Goal: Obtain resource: Download file/media

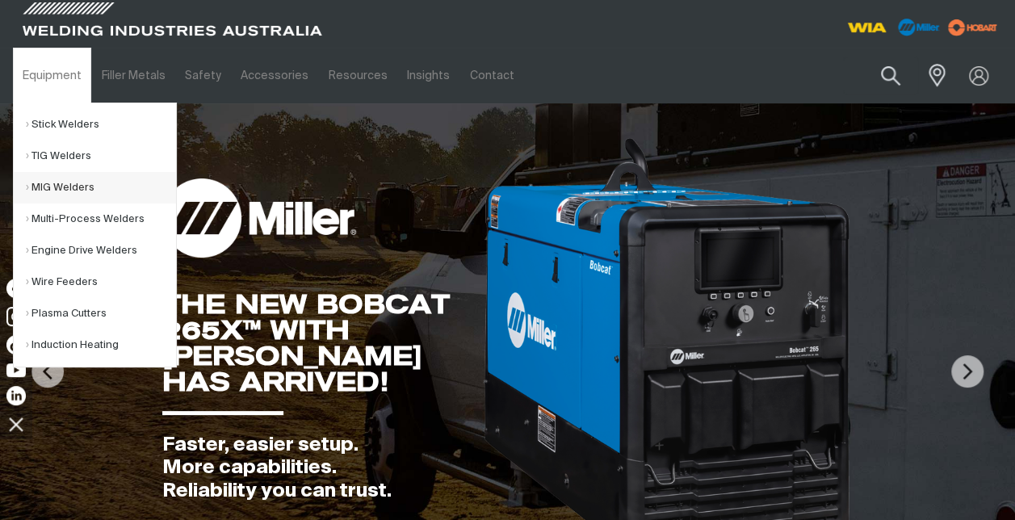
click at [78, 186] on link "MIG Welders" at bounding box center [101, 187] width 150 height 31
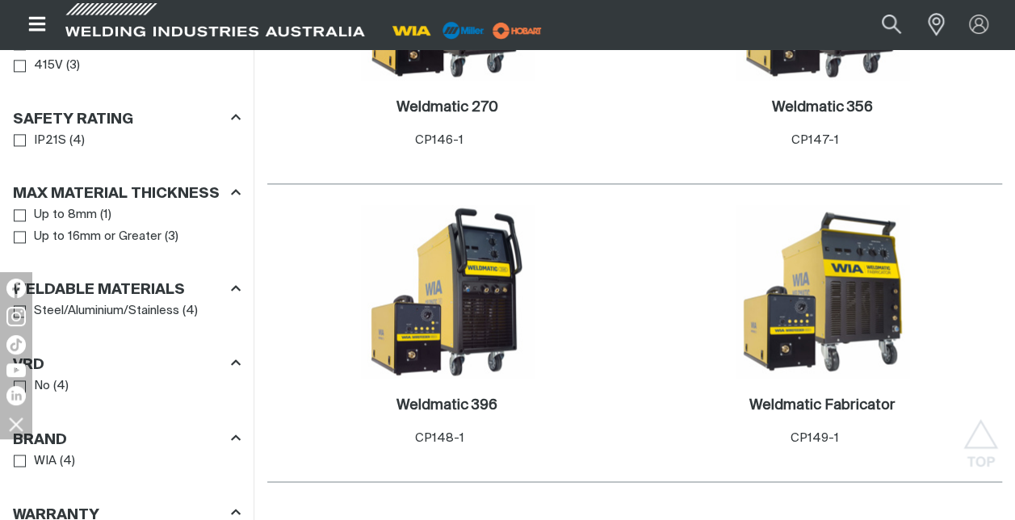
scroll to position [1131, 0]
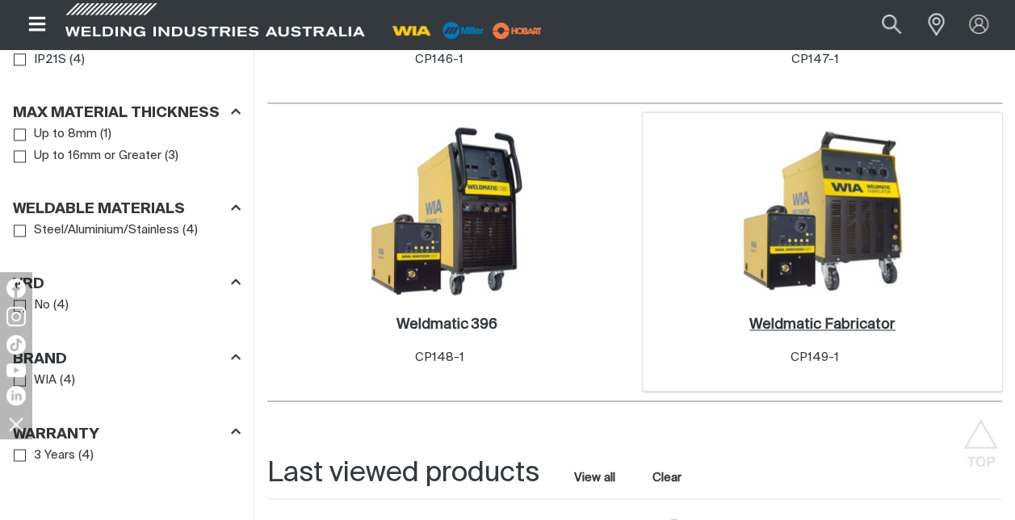
click at [838, 317] on h2 "Weldmatic Fabricator ." at bounding box center [822, 324] width 146 height 15
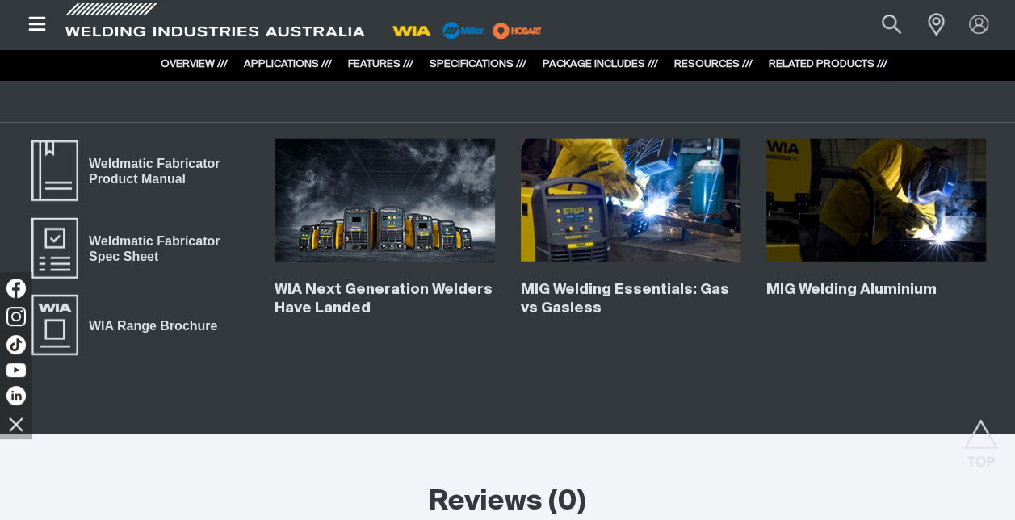
scroll to position [5007, 0]
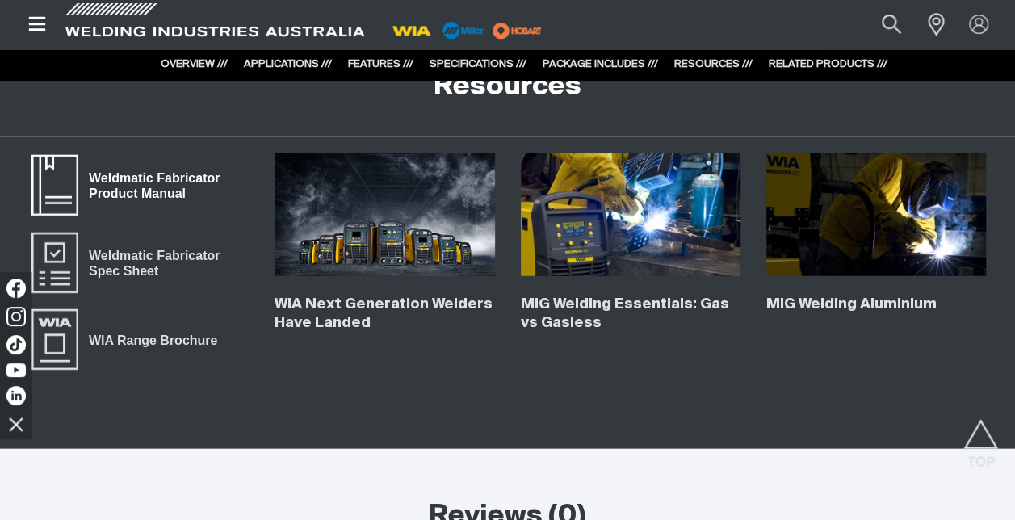
click at [96, 168] on span "Weldmatic Fabricator Product Manual" at bounding box center [163, 186] width 170 height 36
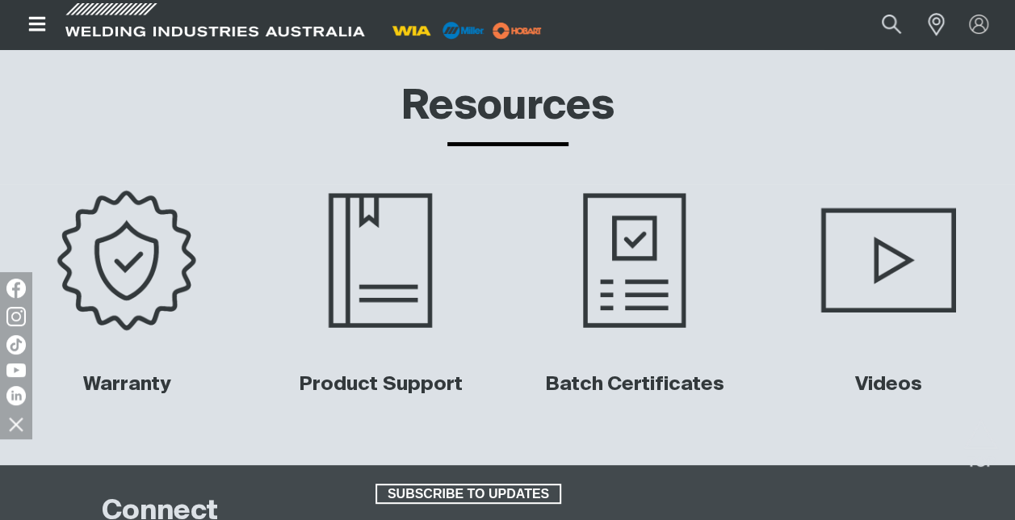
scroll to position [6137, 0]
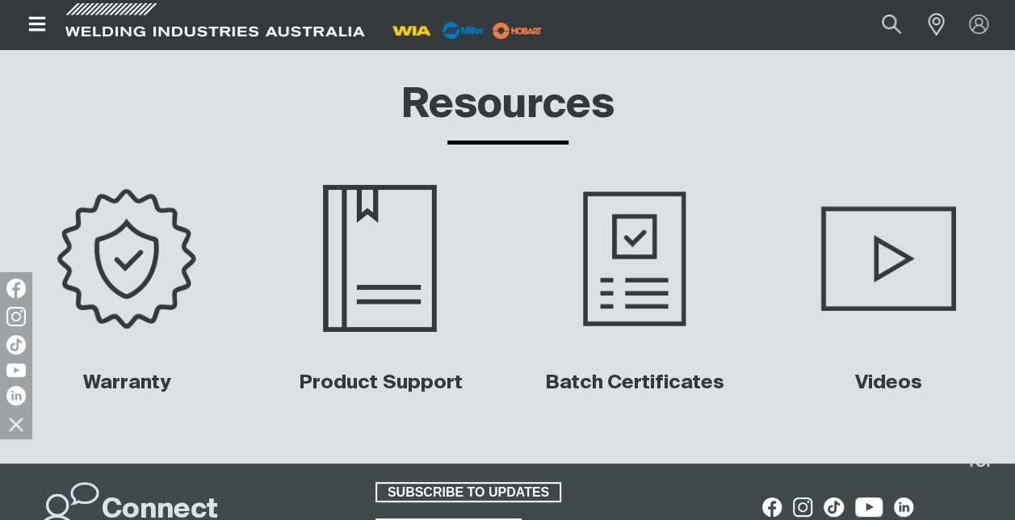
click at [401, 262] on img at bounding box center [380, 258] width 250 height 167
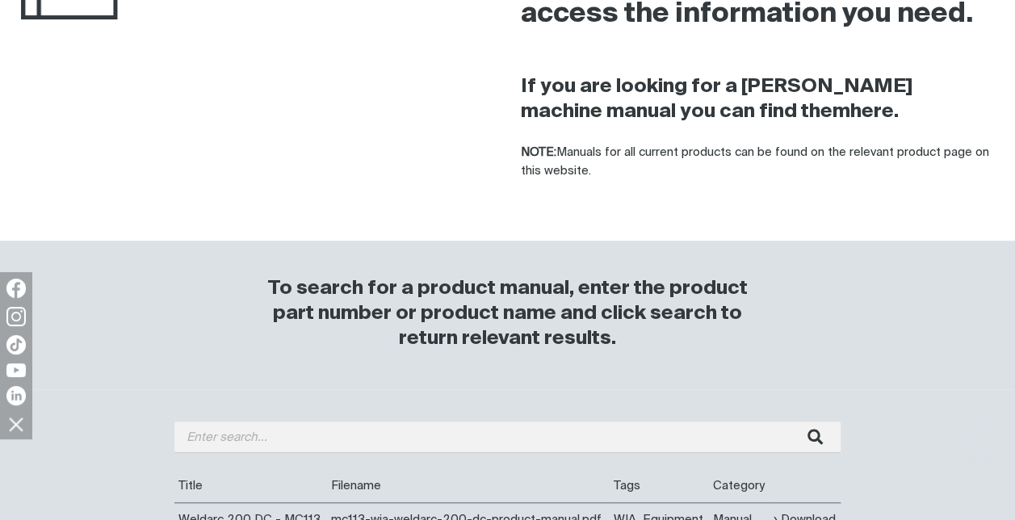
scroll to position [323, 0]
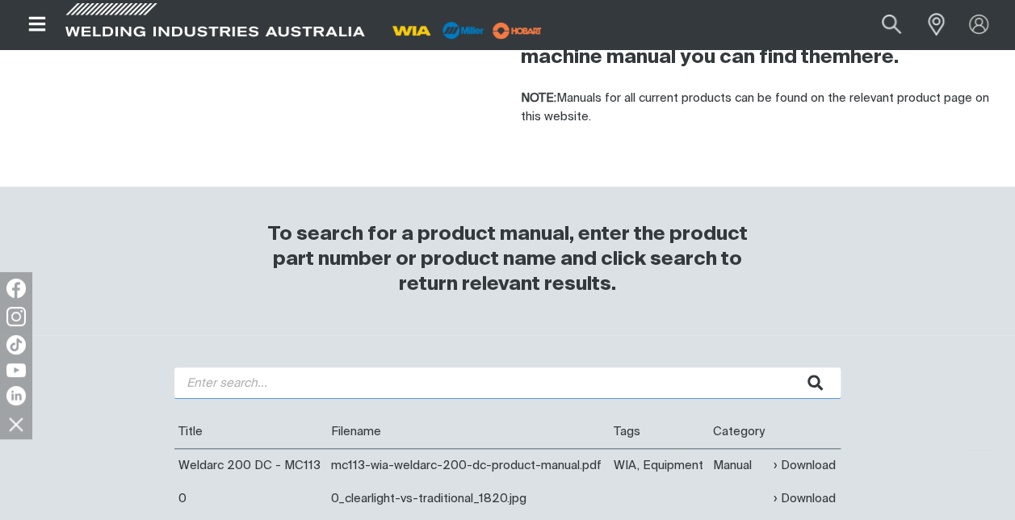
click at [294, 391] on input "search" at bounding box center [507, 382] width 666 height 31
type input "fabricator"
click at [790, 367] on button "submit" at bounding box center [815, 382] width 51 height 31
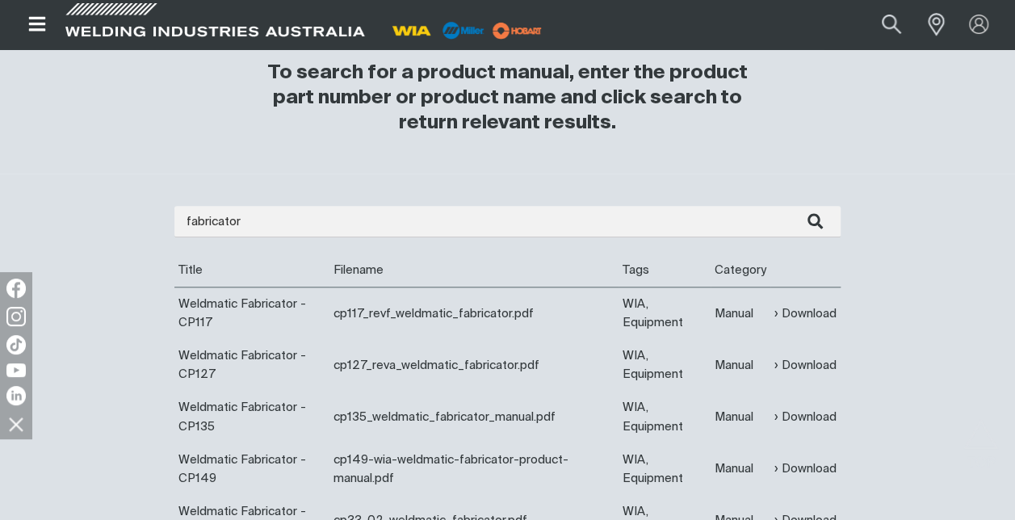
scroll to position [565, 0]
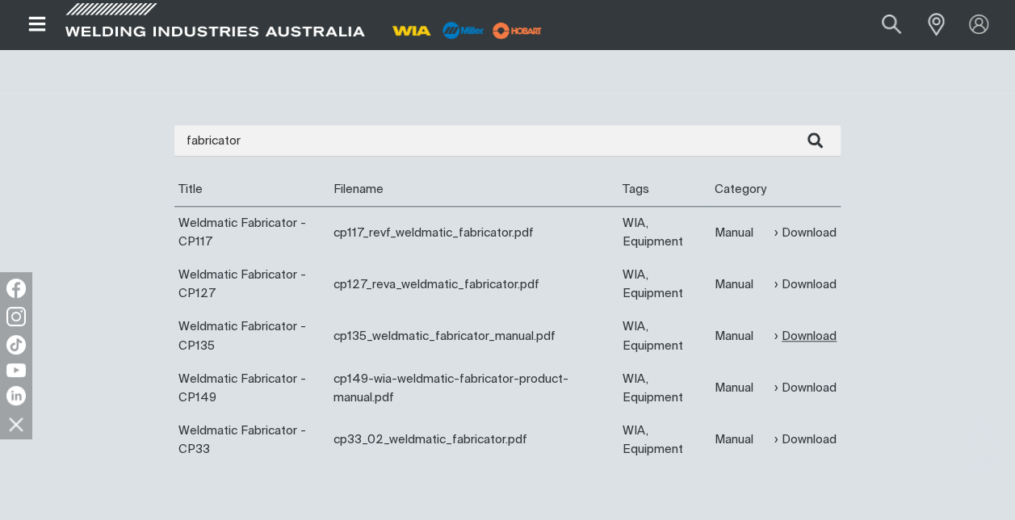
click at [799, 336] on link "Download" at bounding box center [805, 336] width 62 height 19
click at [819, 229] on link "Download" at bounding box center [805, 233] width 62 height 19
click at [809, 284] on link "Download" at bounding box center [805, 284] width 62 height 19
drag, startPoint x: 578, startPoint y: 0, endPoint x: 569, endPoint y: 106, distance: 106.2
click at [569, 106] on div "fabricator Are you looking for a product manual for a discontinued product? You…" at bounding box center [507, 308] width 1015 height 430
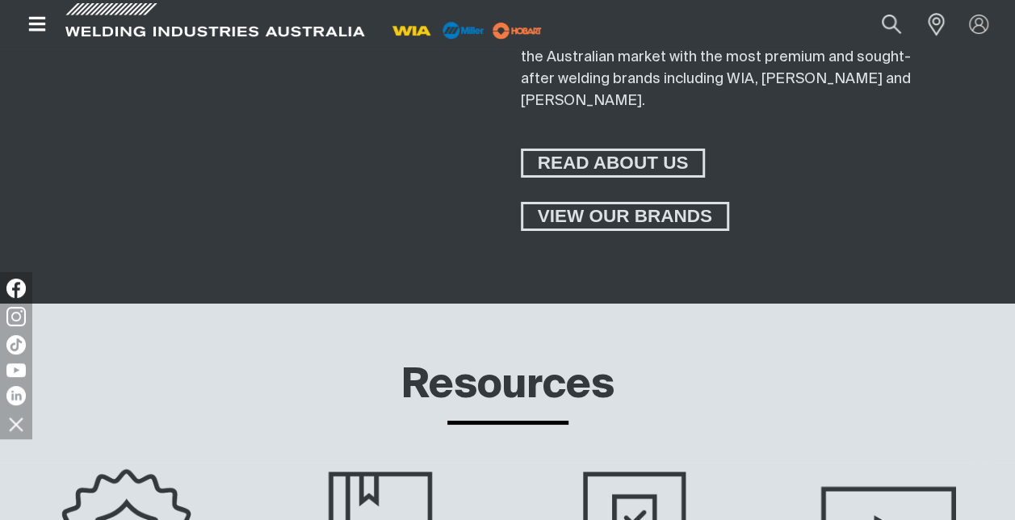
scroll to position [6137, 0]
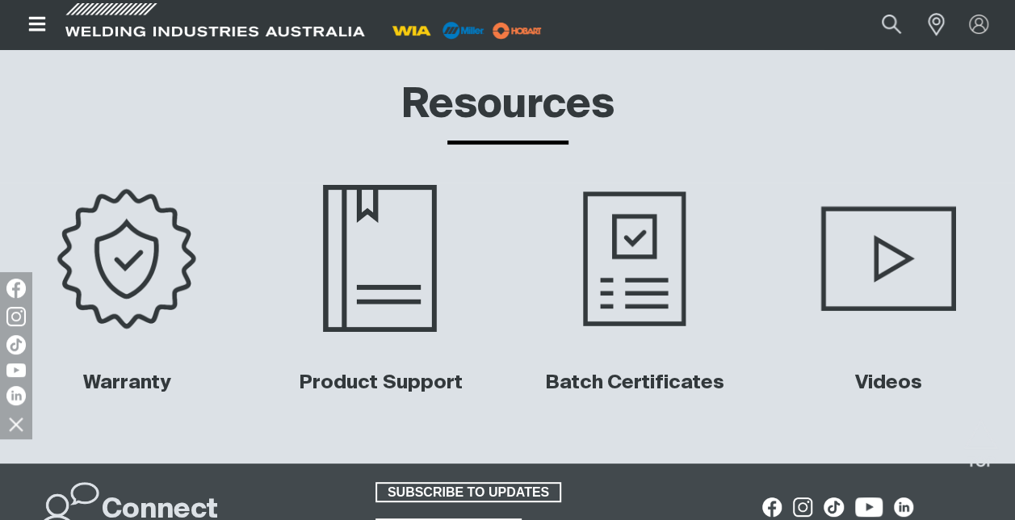
click at [405, 257] on img at bounding box center [380, 258] width 250 height 167
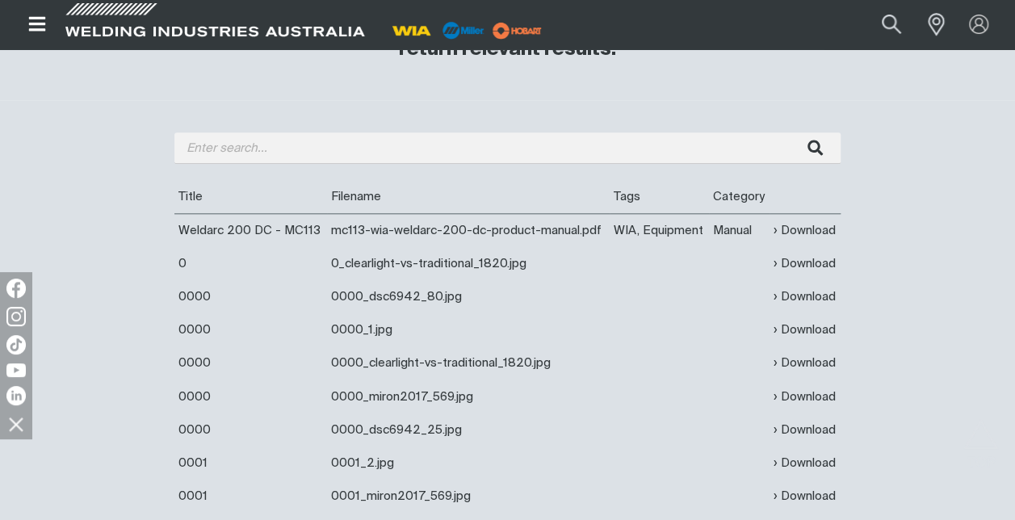
scroll to position [565, 0]
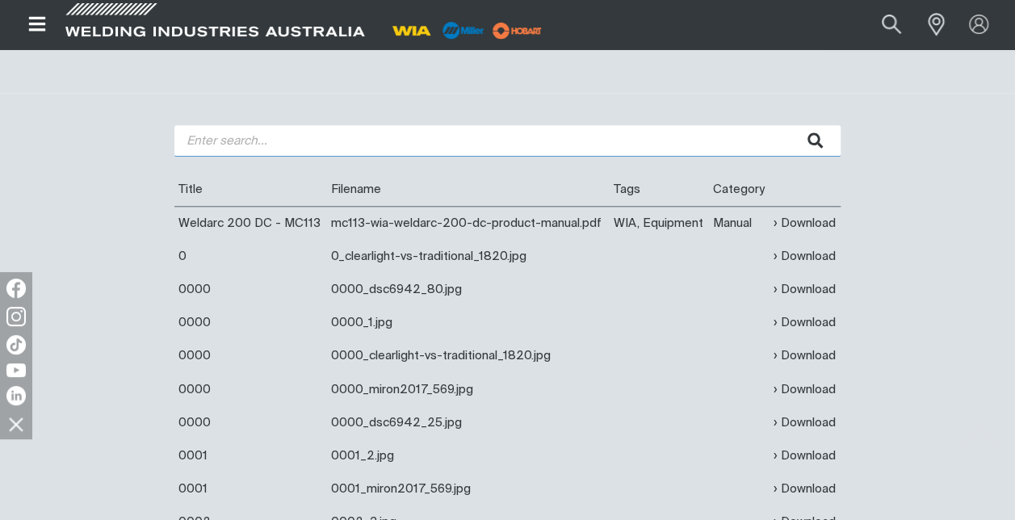
click at [204, 139] on input "search" at bounding box center [507, 140] width 666 height 31
type input "fabricator"
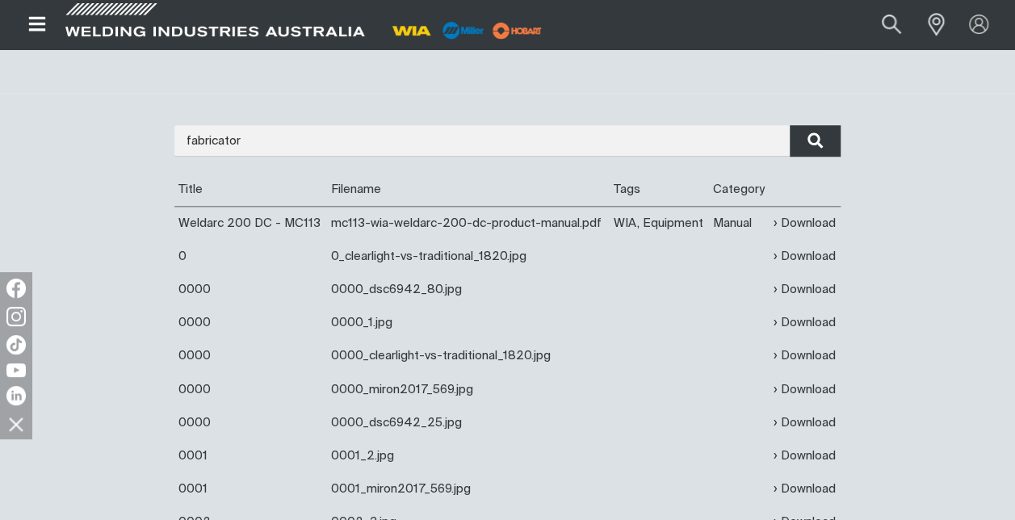
click at [801, 137] on button "submit" at bounding box center [815, 140] width 51 height 31
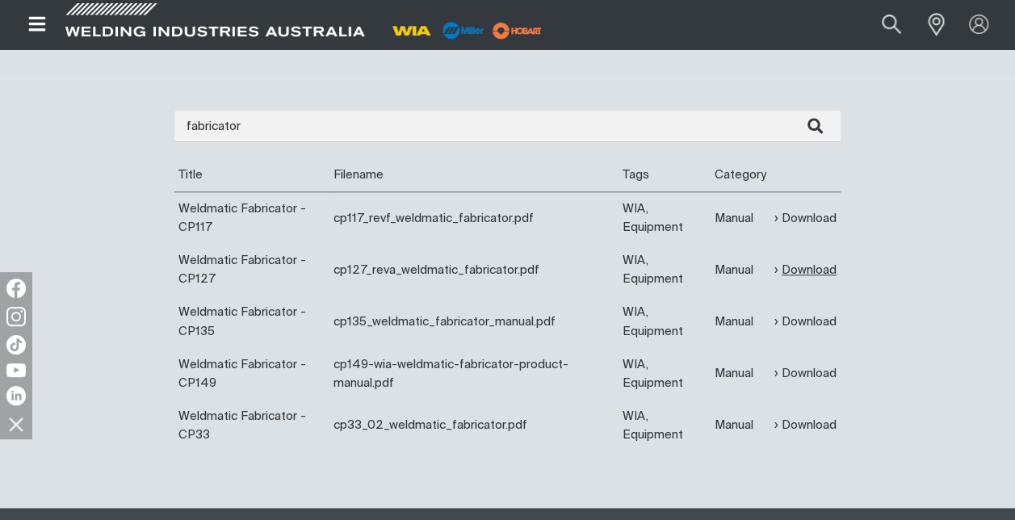
scroll to position [565, 0]
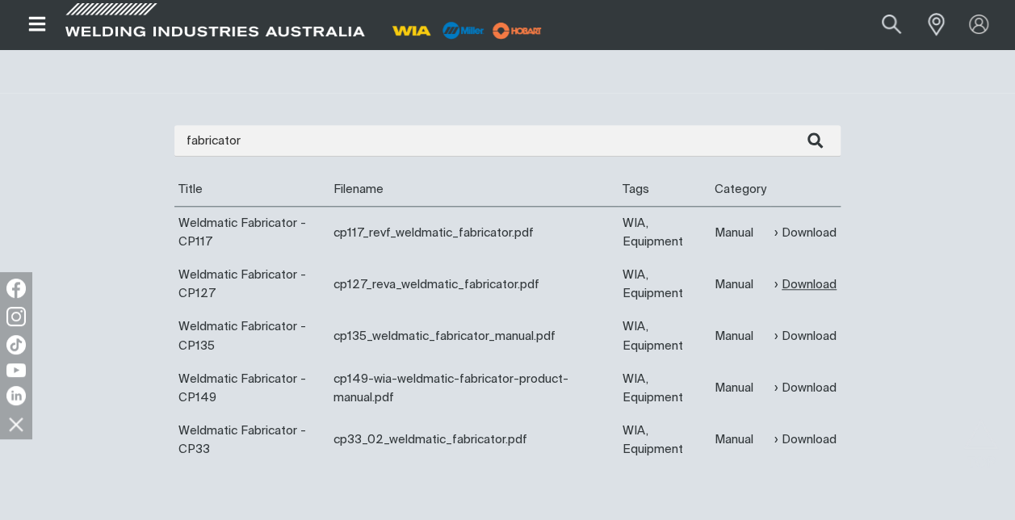
click at [822, 279] on link "Download" at bounding box center [805, 284] width 62 height 19
click at [825, 233] on link "Download" at bounding box center [805, 233] width 62 height 19
click at [782, 441] on link "Download" at bounding box center [805, 439] width 62 height 19
